Goal: Navigation & Orientation: Find specific page/section

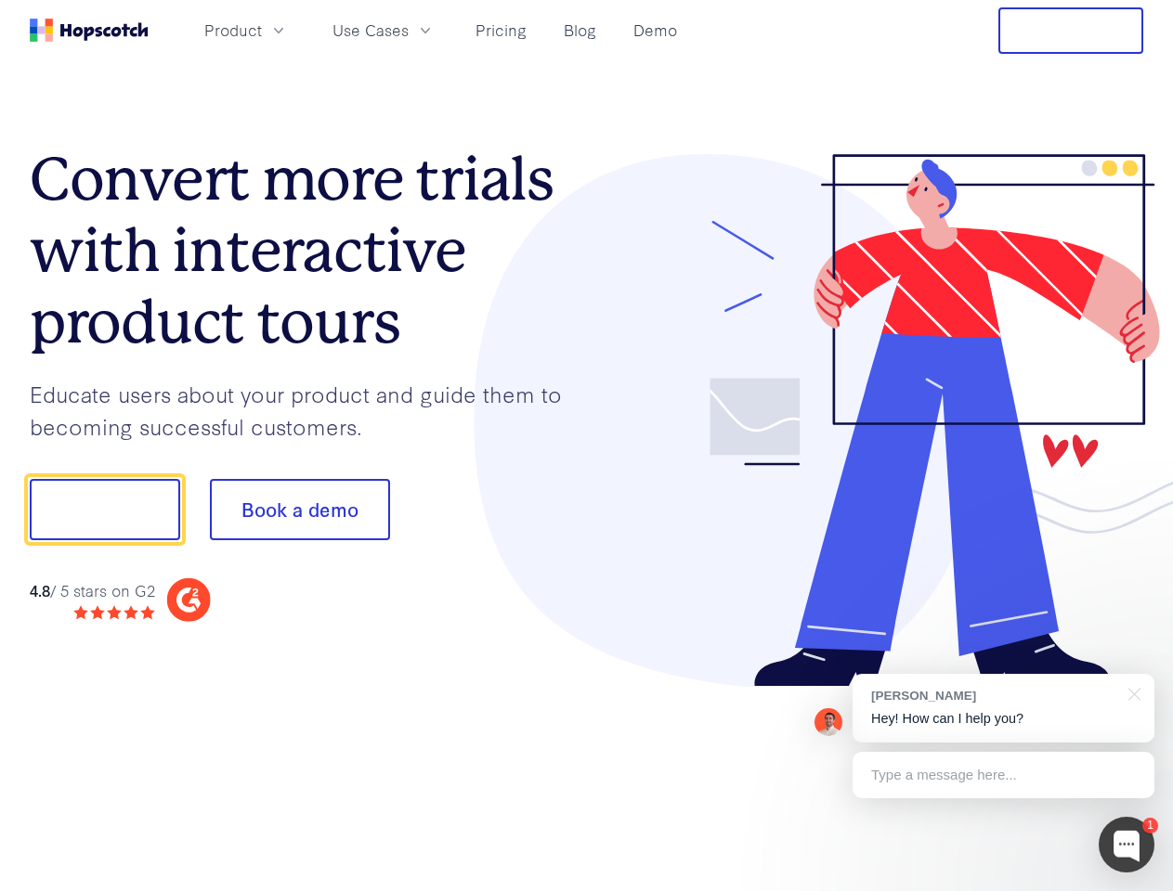
click at [587, 446] on div at bounding box center [865, 421] width 557 height 534
click at [262, 30] on span "Product" at bounding box center [233, 30] width 58 height 23
click at [409, 30] on span "Use Cases" at bounding box center [370, 30] width 76 height 23
click at [1071, 31] on button "Free Trial" at bounding box center [1070, 30] width 145 height 46
click at [104, 510] on button "Show me!" at bounding box center [105, 509] width 150 height 61
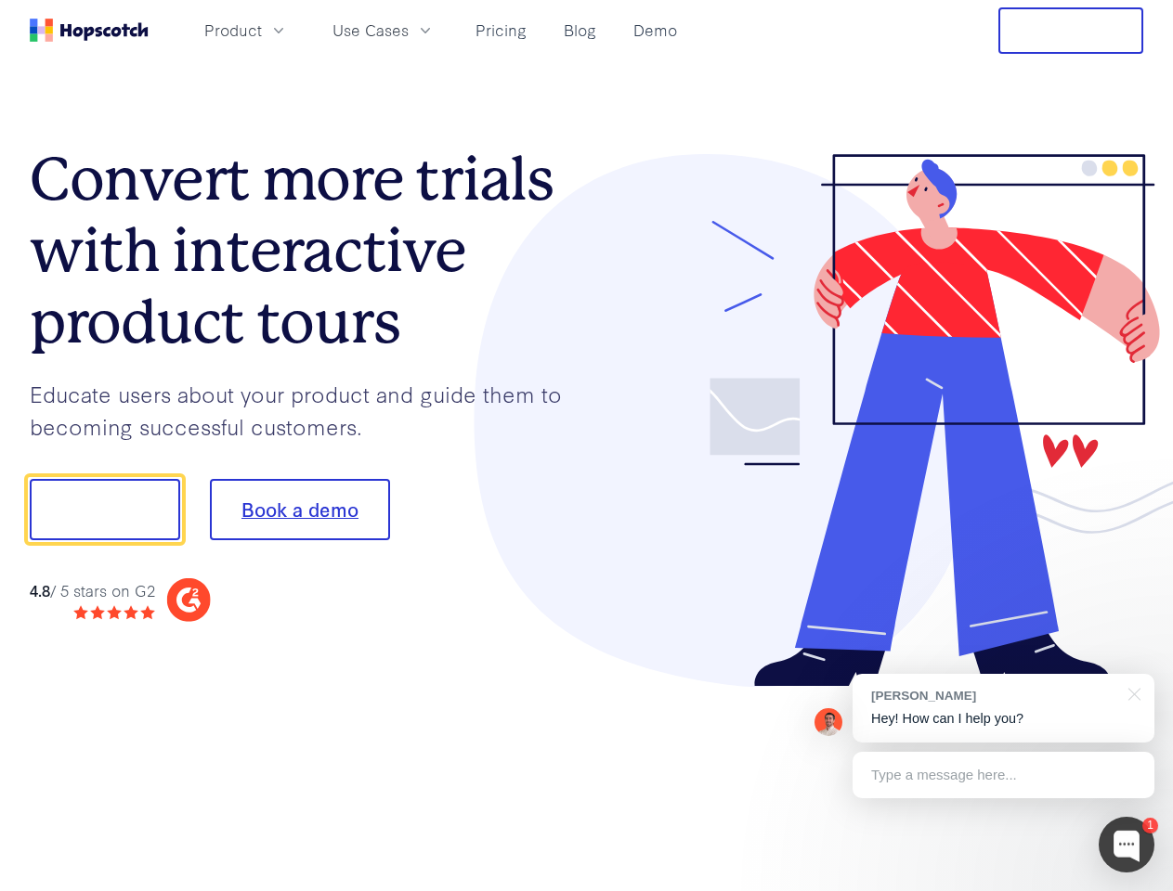
click at [299, 510] on button "Book a demo" at bounding box center [300, 509] width 180 height 61
click at [1126, 845] on div at bounding box center [1127, 845] width 56 height 56
click at [1003, 891] on div "1 [PERSON_NAME] Hey! How can I help you? Type a message here... Free live chat …" at bounding box center [586, 891] width 1173 height 0
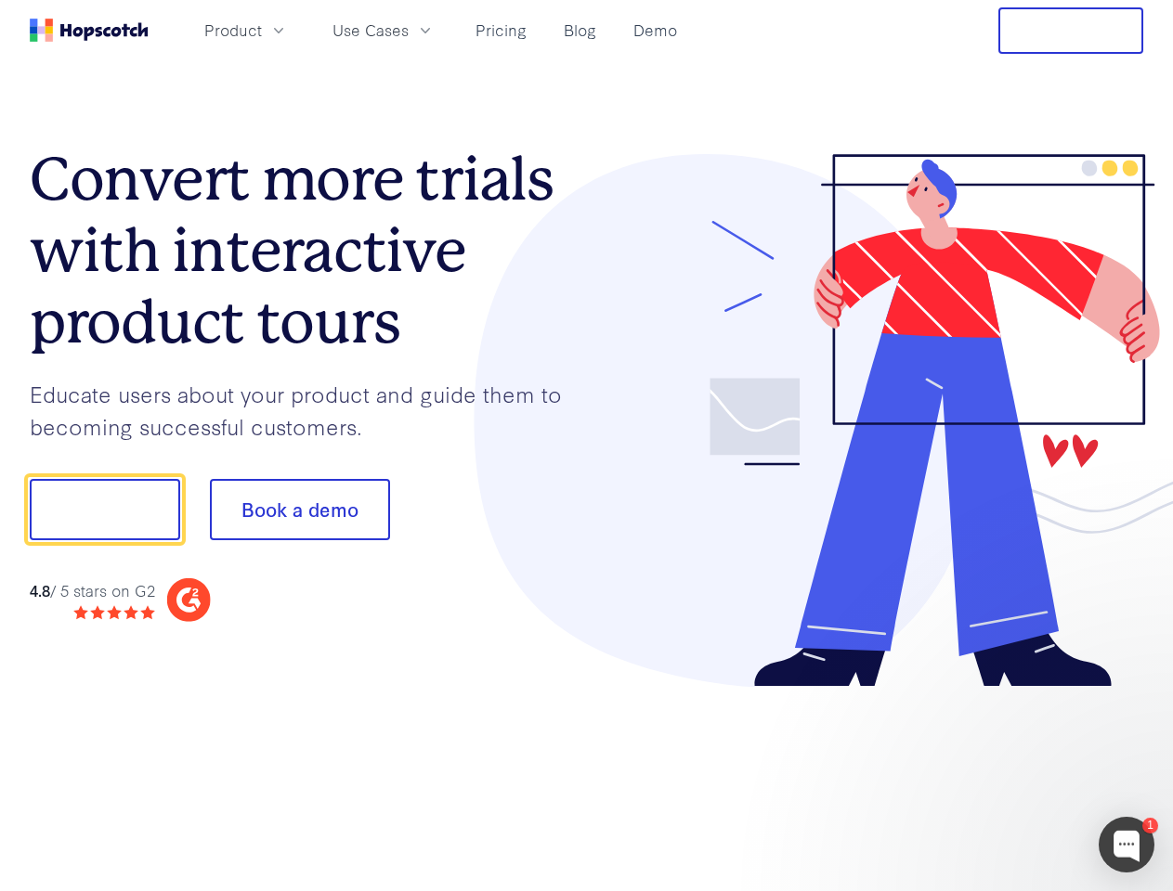
click at [1131, 693] on div at bounding box center [980, 632] width 348 height 371
click at [1003, 775] on div at bounding box center [980, 632] width 348 height 371
